Goal: Task Accomplishment & Management: Use online tool/utility

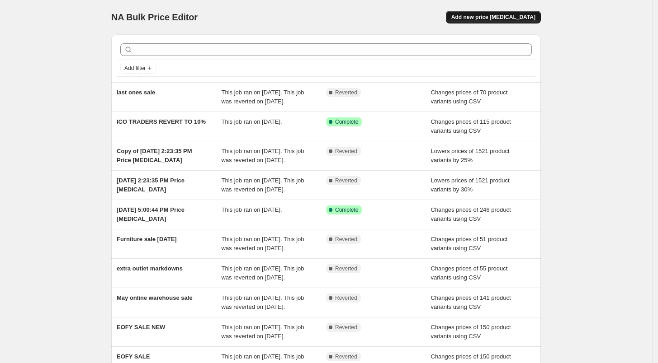
click at [492, 14] on span "Add new price [MEDICAL_DATA]" at bounding box center [493, 17] width 84 height 7
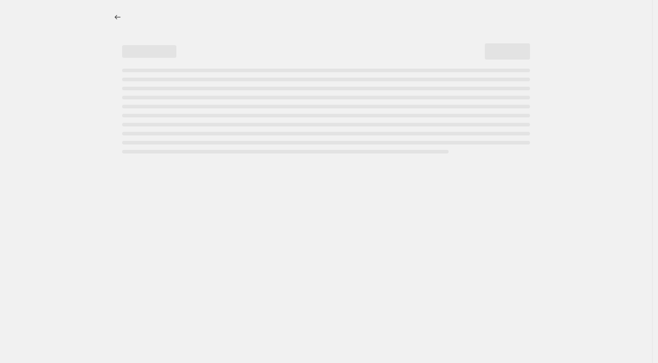
select select "percentage"
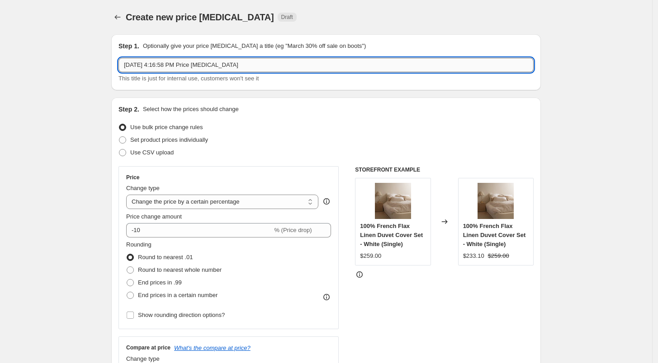
click at [276, 62] on input "[DATE] 4:16:58 PM Price [MEDICAL_DATA]" at bounding box center [325, 65] width 415 height 14
drag, startPoint x: 276, startPoint y: 62, endPoint x: 38, endPoint y: 57, distance: 238.3
type input "Daylight savings bedding"
click at [126, 19] on div at bounding box center [118, 17] width 14 height 13
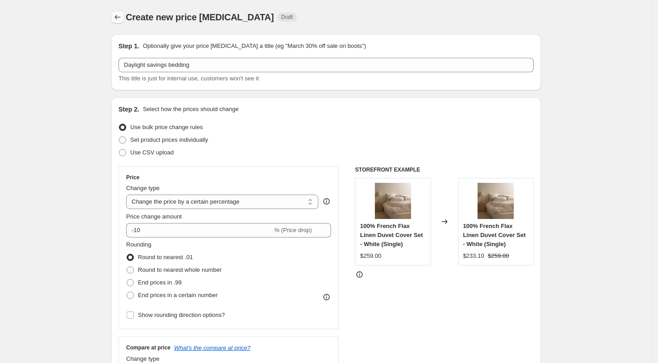
click at [120, 17] on icon "Price change jobs" at bounding box center [117, 17] width 9 height 9
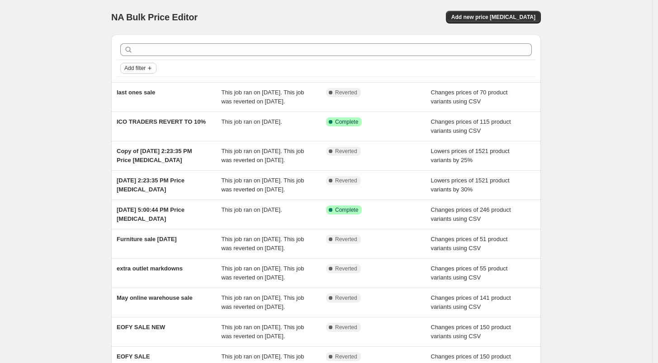
click at [141, 64] on button "Add filter" at bounding box center [138, 68] width 36 height 11
click at [355, 72] on div "Add filter" at bounding box center [325, 68] width 411 height 11
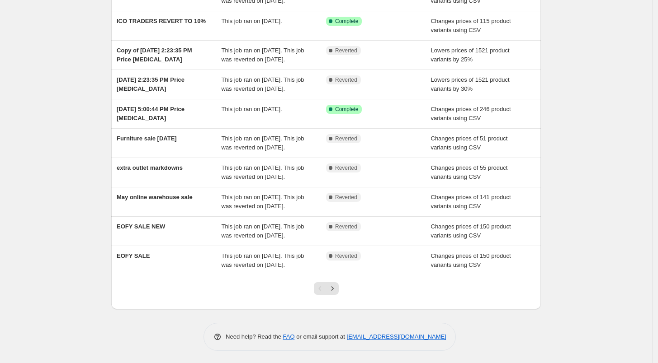
scroll to position [146, 0]
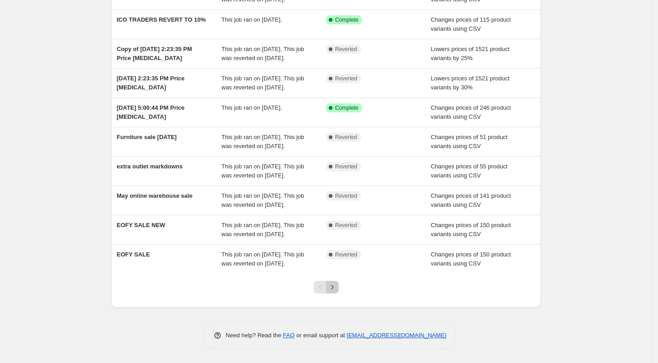
click at [337, 283] on icon "Next" at bounding box center [332, 287] width 9 height 9
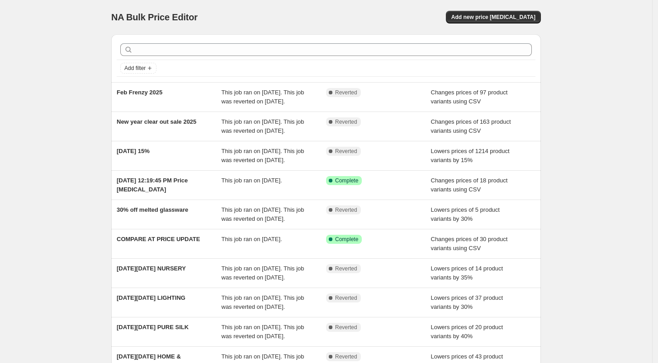
scroll to position [174, 0]
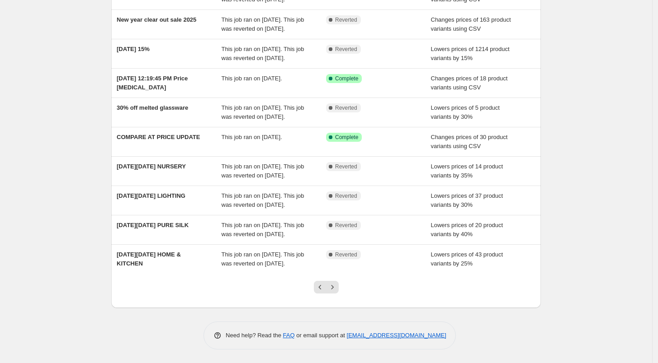
click at [336, 286] on icon "Next" at bounding box center [332, 287] width 9 height 9
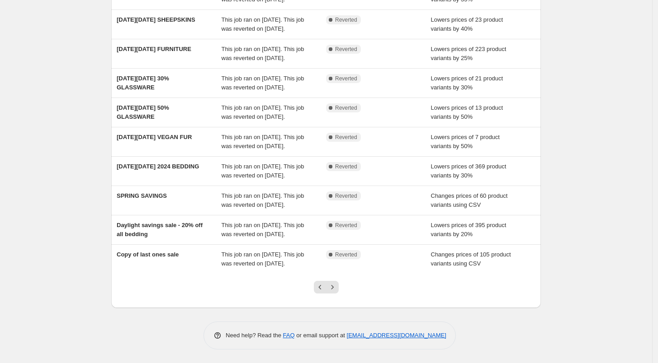
scroll to position [192, 0]
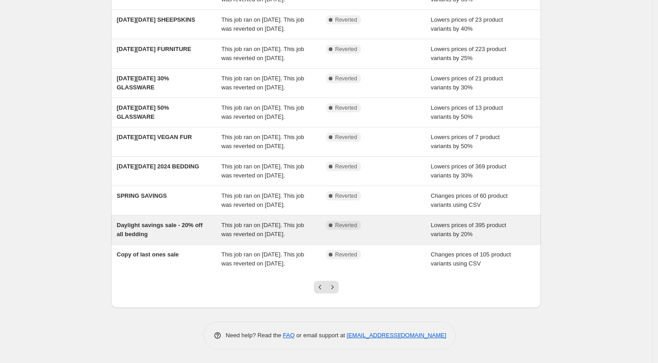
click at [202, 222] on div "Daylight savings sale - 20% off all bedding" at bounding box center [169, 230] width 105 height 18
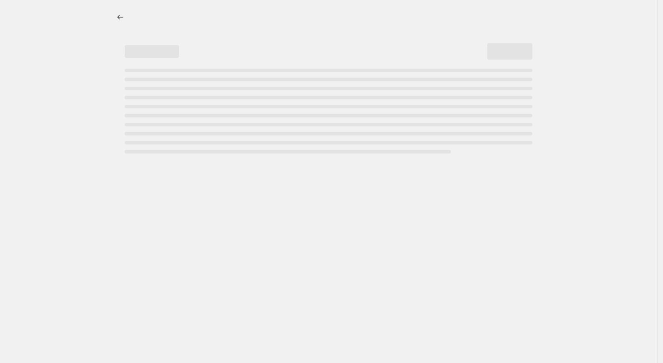
select select "percentage"
select select "no_change"
select select "collection"
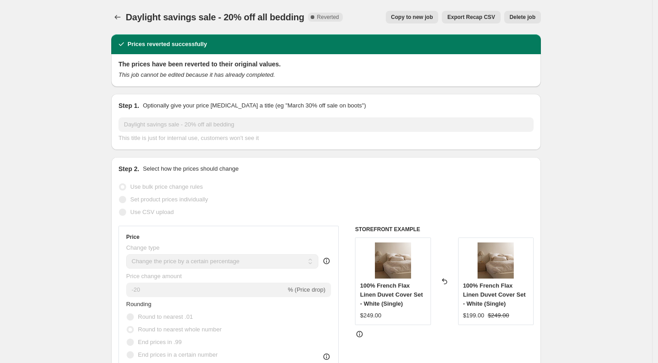
click at [427, 20] on span "Copy to new job" at bounding box center [412, 17] width 42 height 7
select select "percentage"
select select "no_change"
select select "collection"
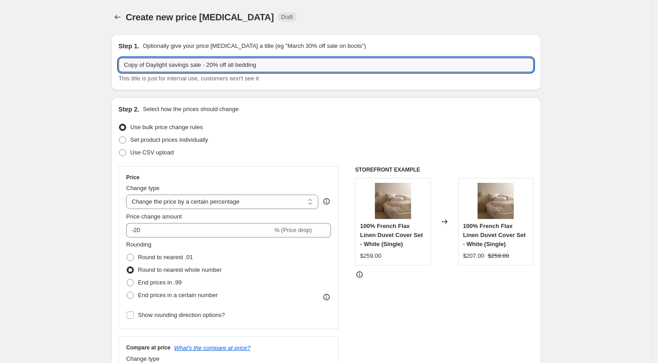
drag, startPoint x: 148, startPoint y: 66, endPoint x: 99, endPoint y: 61, distance: 49.1
click at [246, 61] on input "Daylight savings sale - 20% off all bedding" at bounding box center [325, 65] width 415 height 14
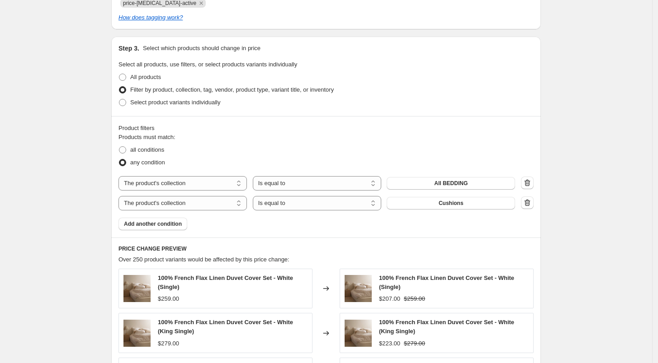
scroll to position [452, 0]
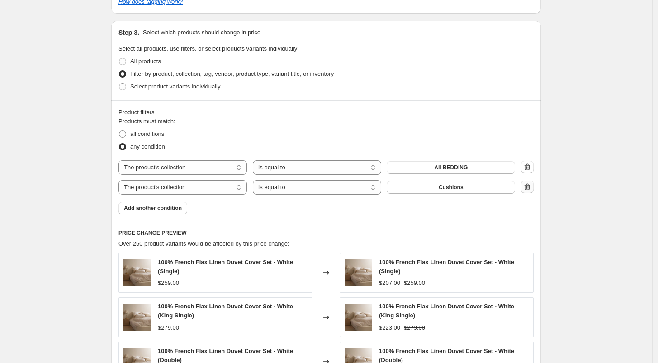
type input "Daylight savings sale - 20% off all bedding 2025"
click at [531, 190] on icon "button" at bounding box center [527, 187] width 9 height 9
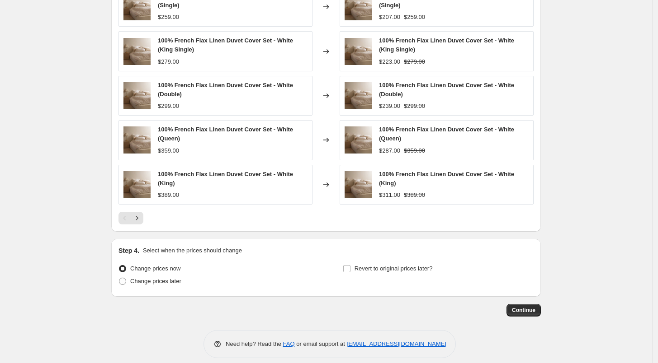
scroll to position [703, 0]
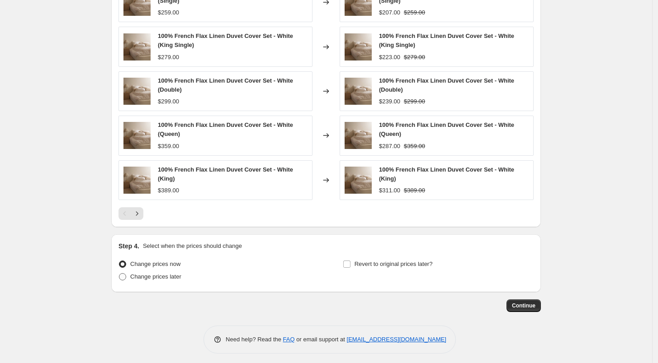
click at [161, 275] on span "Change prices later" at bounding box center [155, 276] width 51 height 7
click at [119, 274] on input "Change prices later" at bounding box center [119, 273] width 0 height 0
radio input "true"
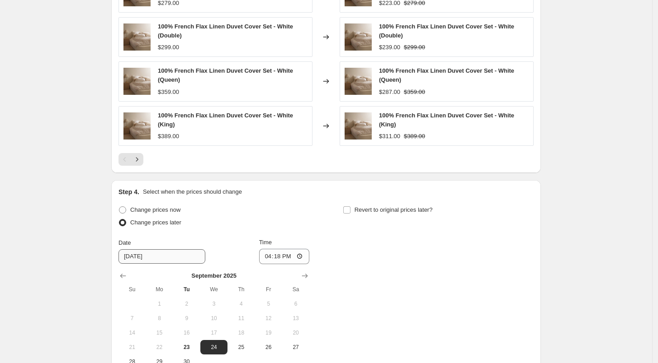
scroll to position [853, 0]
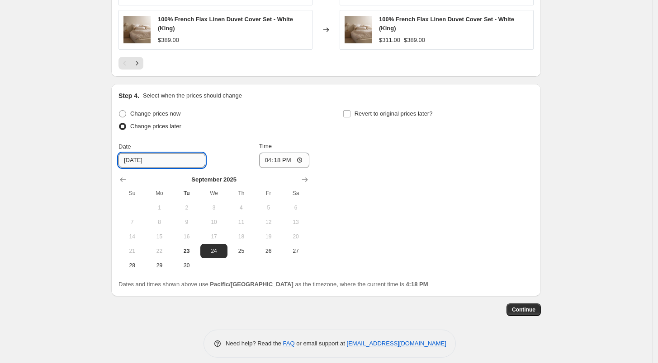
click at [169, 161] on input "[DATE]" at bounding box center [161, 160] width 87 height 14
click at [279, 164] on input "16:18" at bounding box center [284, 160] width 51 height 15
click at [269, 161] on input "16:18" at bounding box center [284, 160] width 51 height 15
type input "08:30"
click at [349, 114] on input "Revert to original prices later?" at bounding box center [346, 113] width 7 height 7
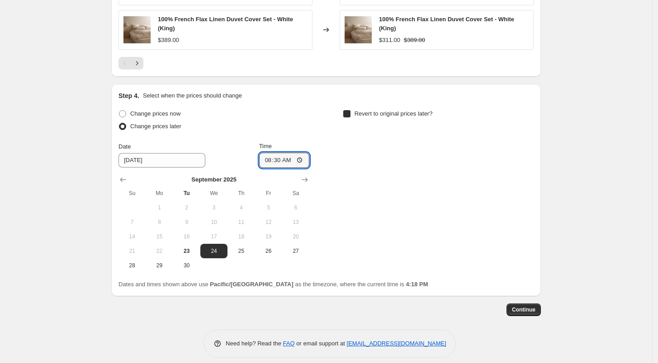
checkbox input "true"
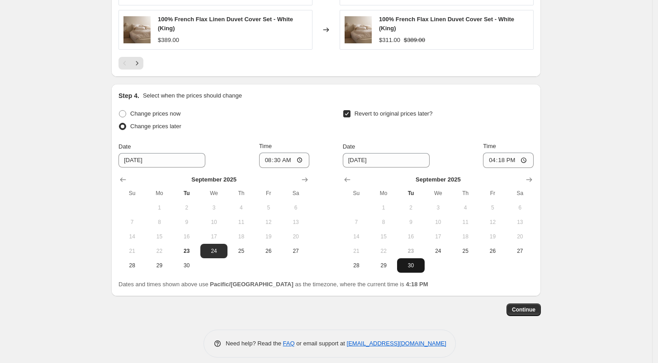
click at [417, 260] on button "30" at bounding box center [410, 266] width 27 height 14
click at [495, 160] on input "16:18" at bounding box center [508, 160] width 51 height 15
type input "23:59"
click at [495, 159] on input "23:59" at bounding box center [508, 160] width 51 height 15
click at [531, 179] on icon "Show next month, October 2025" at bounding box center [528, 179] width 9 height 9
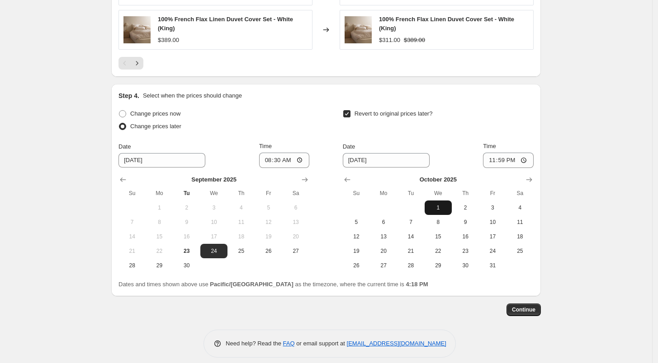
click at [443, 206] on span "1" at bounding box center [438, 207] width 20 height 7
type input "[DATE]"
click at [495, 160] on input "23:59" at bounding box center [508, 160] width 51 height 15
type input "20:59"
click at [495, 161] on input "Time" at bounding box center [508, 160] width 51 height 15
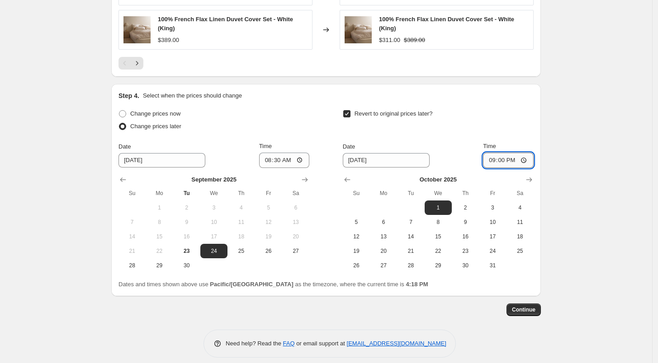
type input "09:00"
click at [528, 310] on span "Continue" at bounding box center [524, 309] width 24 height 7
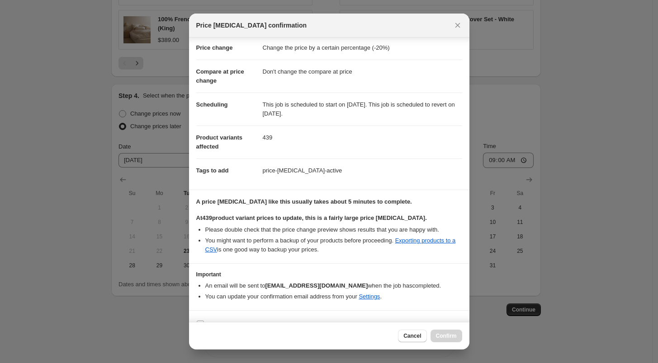
scroll to position [33, 0]
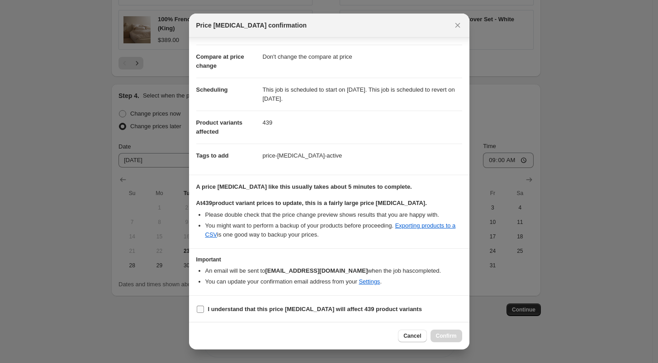
click at [200, 308] on input "I understand that this price [MEDICAL_DATA] will affect 439 product variants" at bounding box center [200, 309] width 7 height 7
checkbox input "true"
click at [452, 336] on span "Confirm" at bounding box center [446, 336] width 21 height 7
